Goal: Navigation & Orientation: Understand site structure

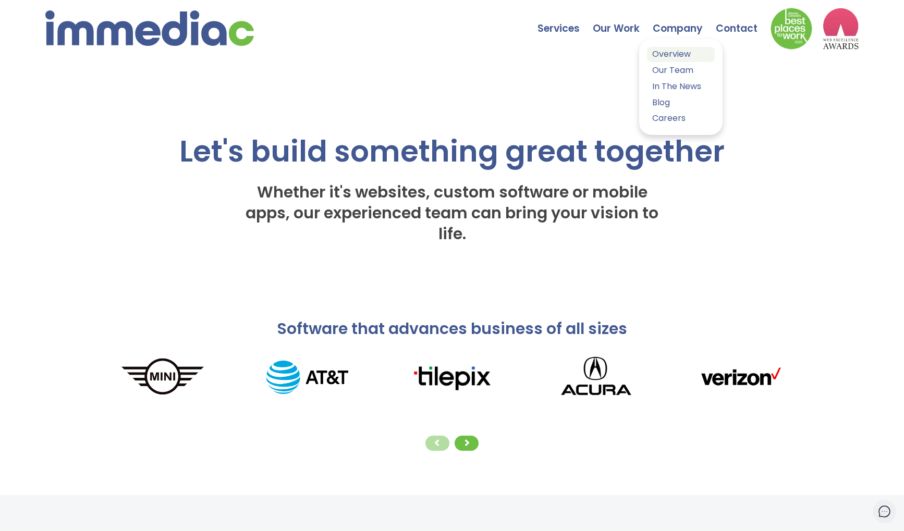
click at [680, 56] on link "Overview" at bounding box center [681, 54] width 68 height 15
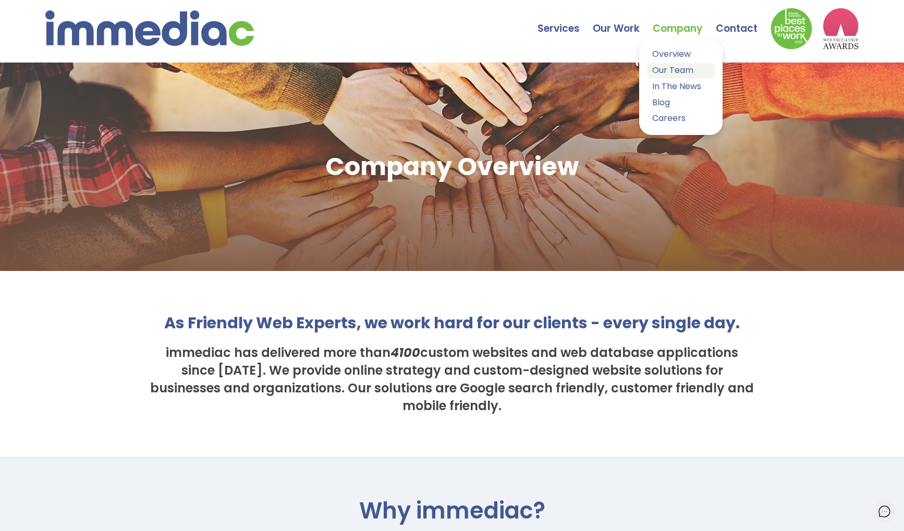
click at [667, 68] on link "Our Team" at bounding box center [681, 70] width 68 height 15
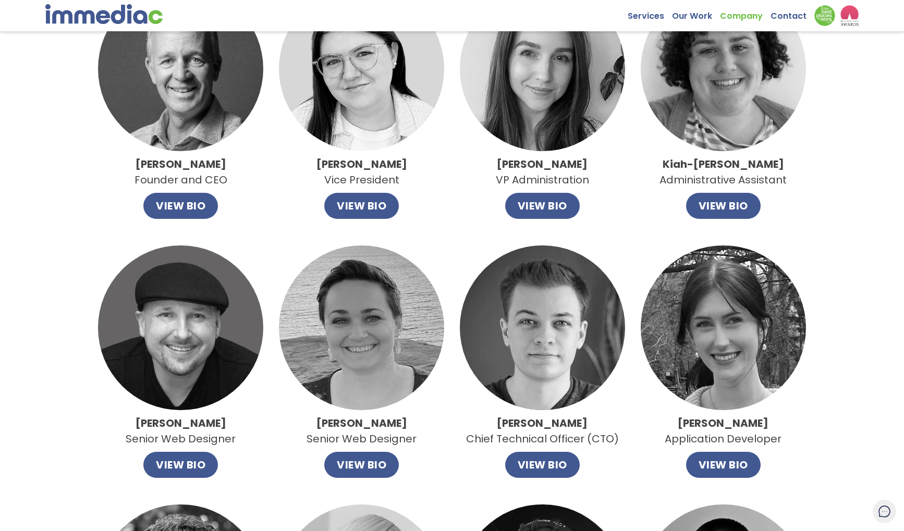
scroll to position [71, 0]
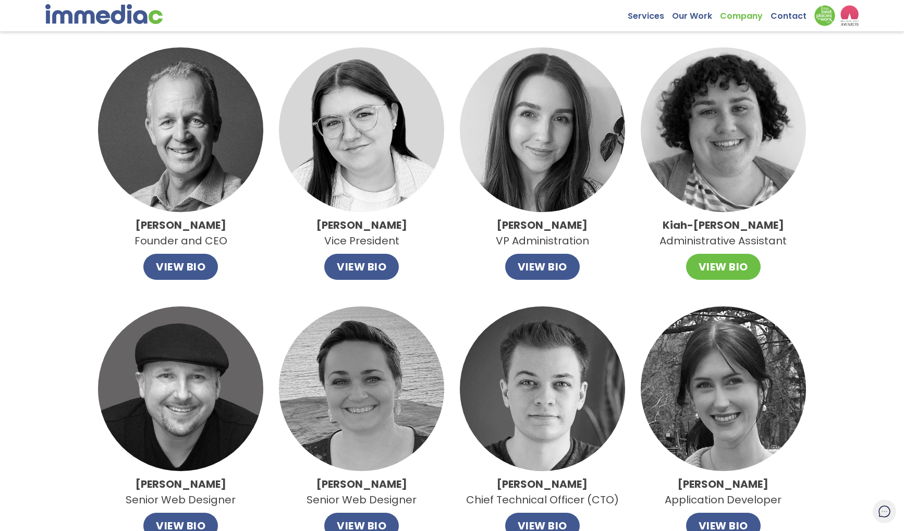
click at [739, 266] on button "VIEW BIO" at bounding box center [723, 267] width 75 height 26
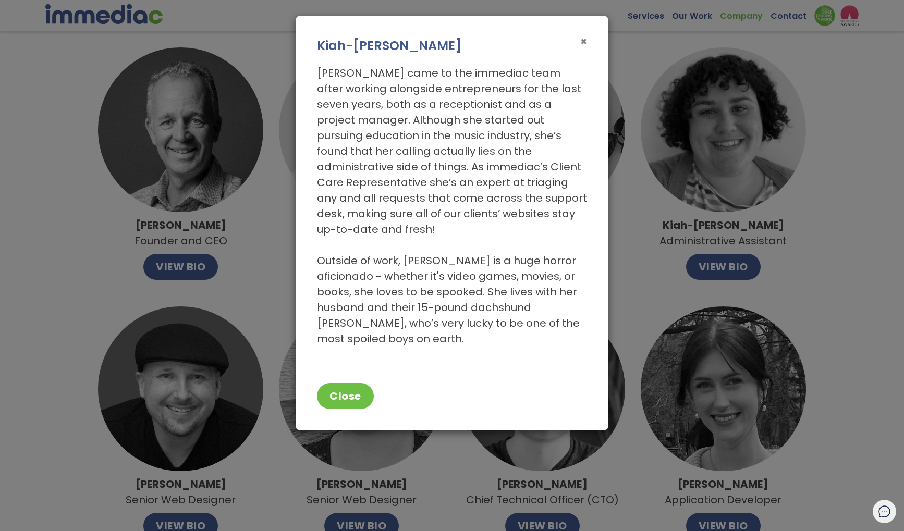
click at [584, 40] on span "×" at bounding box center [583, 41] width 7 height 15
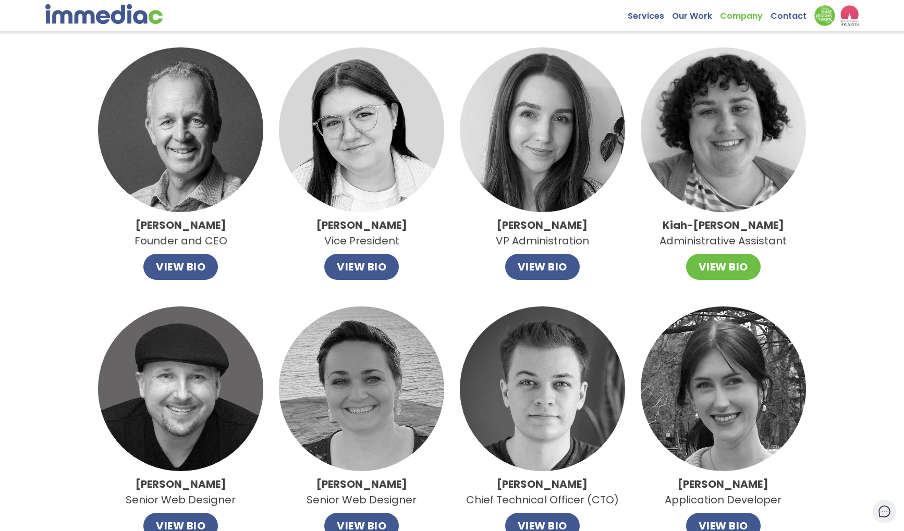
click at [732, 275] on button "VIEW BIO" at bounding box center [723, 267] width 75 height 26
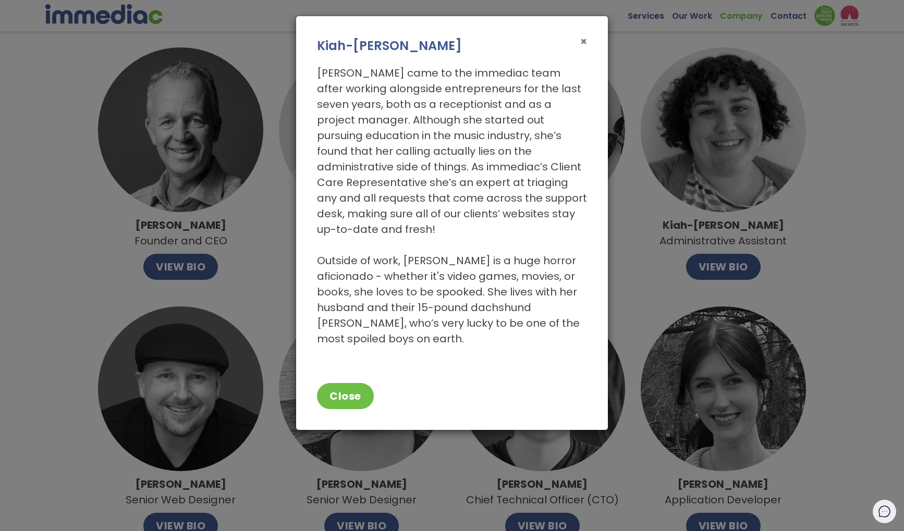
click at [582, 39] on span "×" at bounding box center [583, 41] width 7 height 15
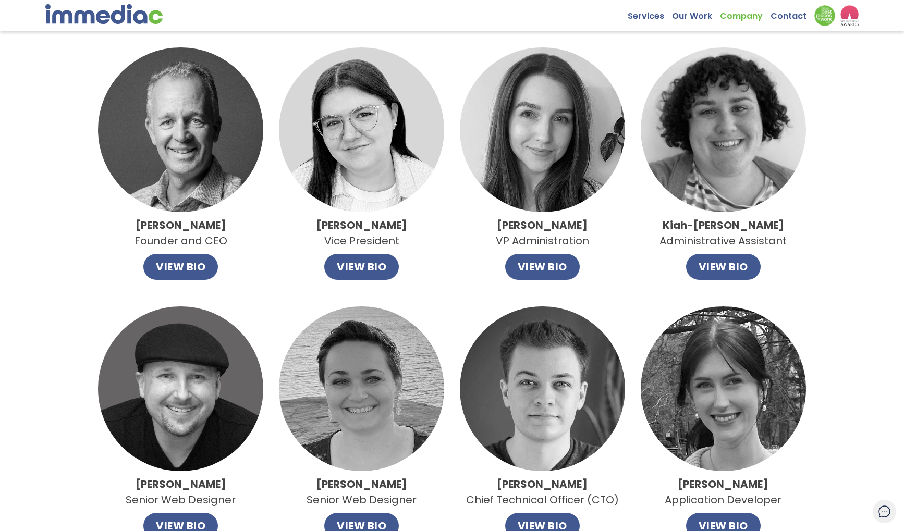
scroll to position [0, 0]
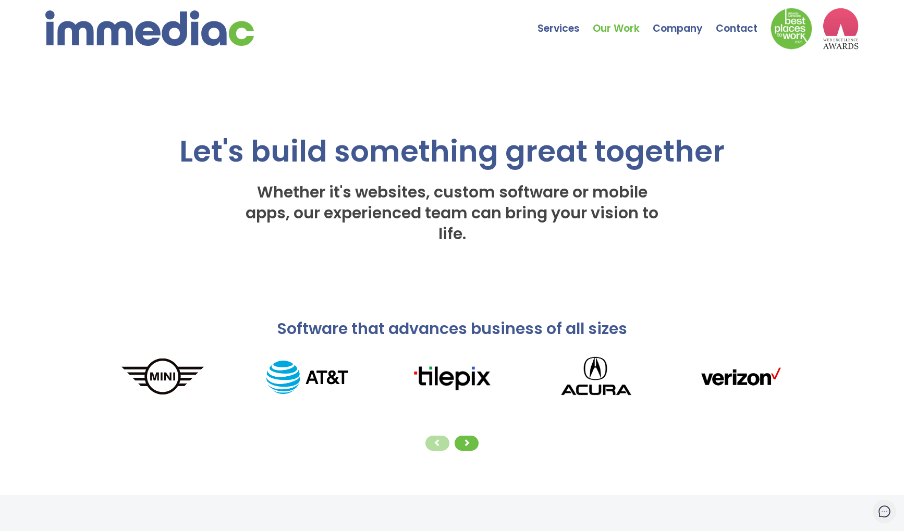
click at [618, 30] on link "Our Work" at bounding box center [623, 21] width 60 height 36
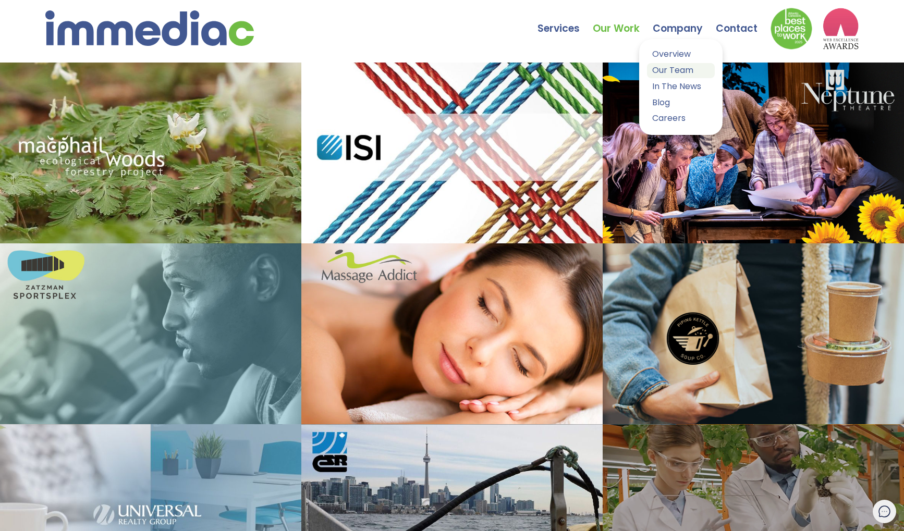
click at [675, 68] on link "Our Team" at bounding box center [681, 70] width 68 height 15
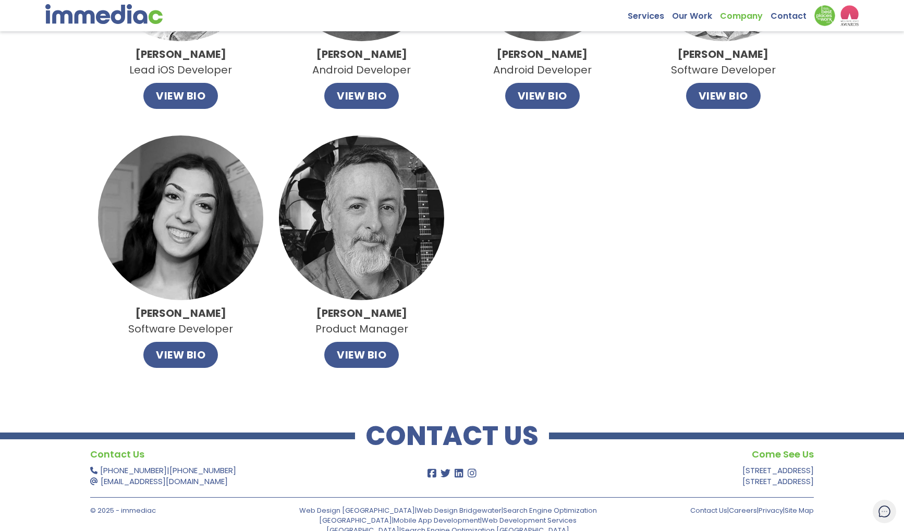
scroll to position [765, 0]
